Goal: Find contact information: Find contact information

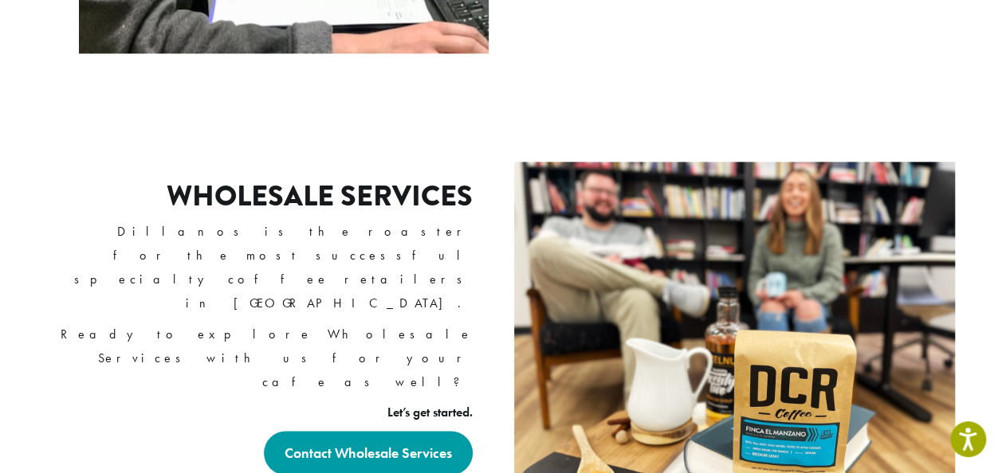
scroll to position [956, 0]
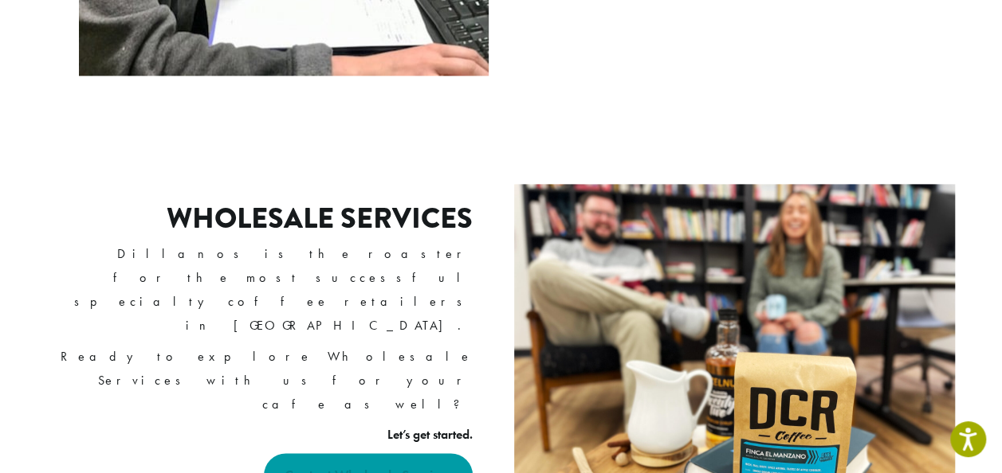
click at [392, 466] on strong "Contact Wholesale Services" at bounding box center [367, 475] width 167 height 18
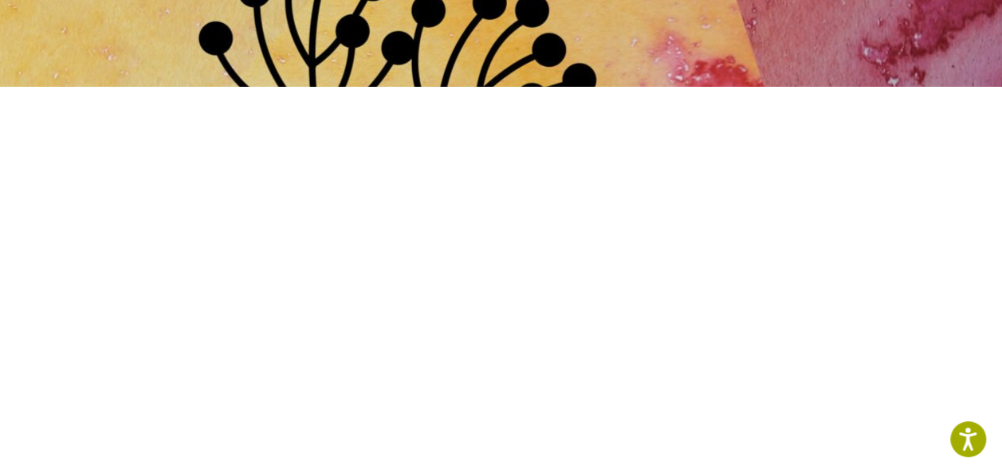
scroll to position [239, 0]
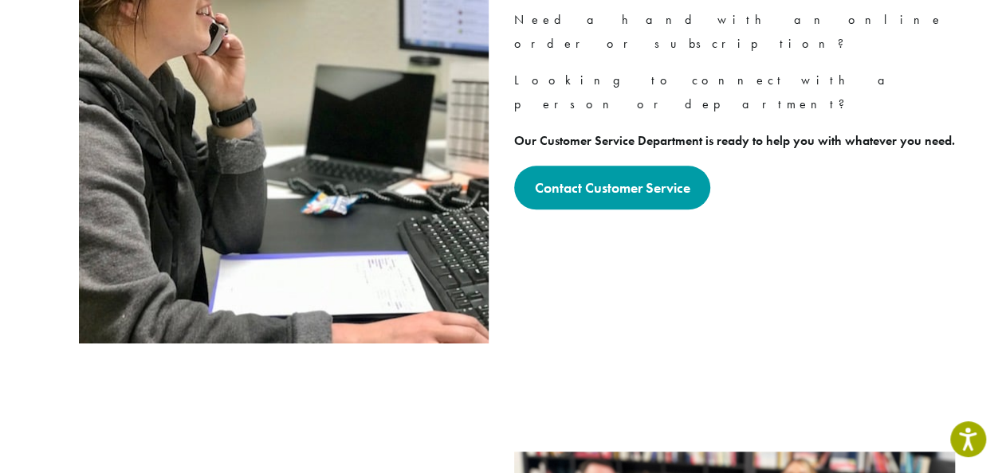
scroll to position [638, 0]
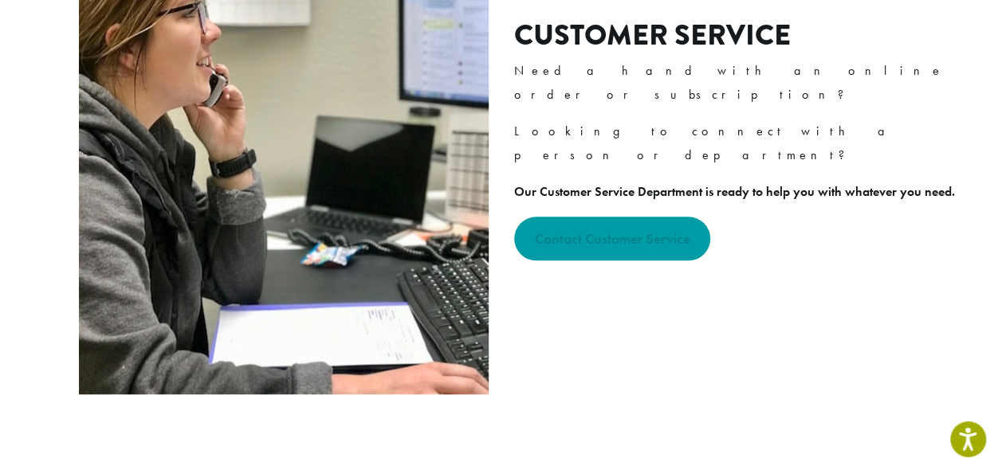
click at [666, 230] on strong "Contact Customer Service" at bounding box center [611, 239] width 155 height 18
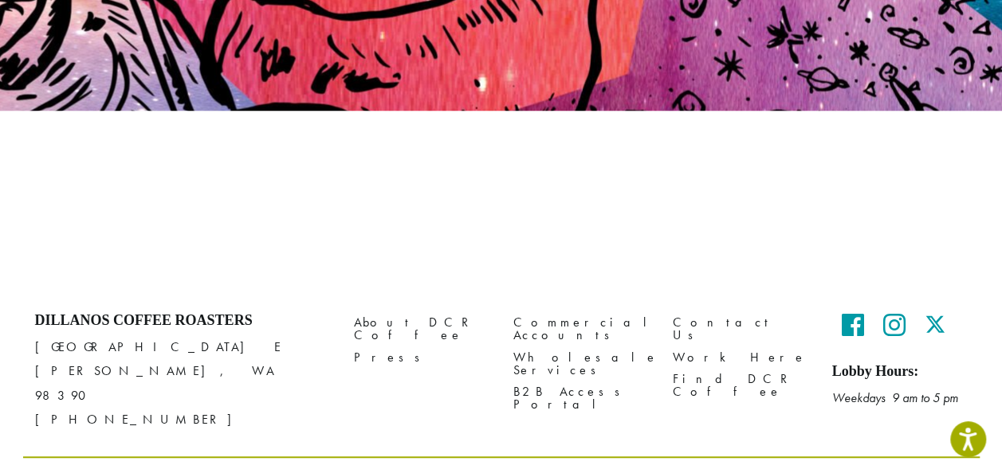
scroll to position [327, 0]
